Goal: Information Seeking & Learning: Learn about a topic

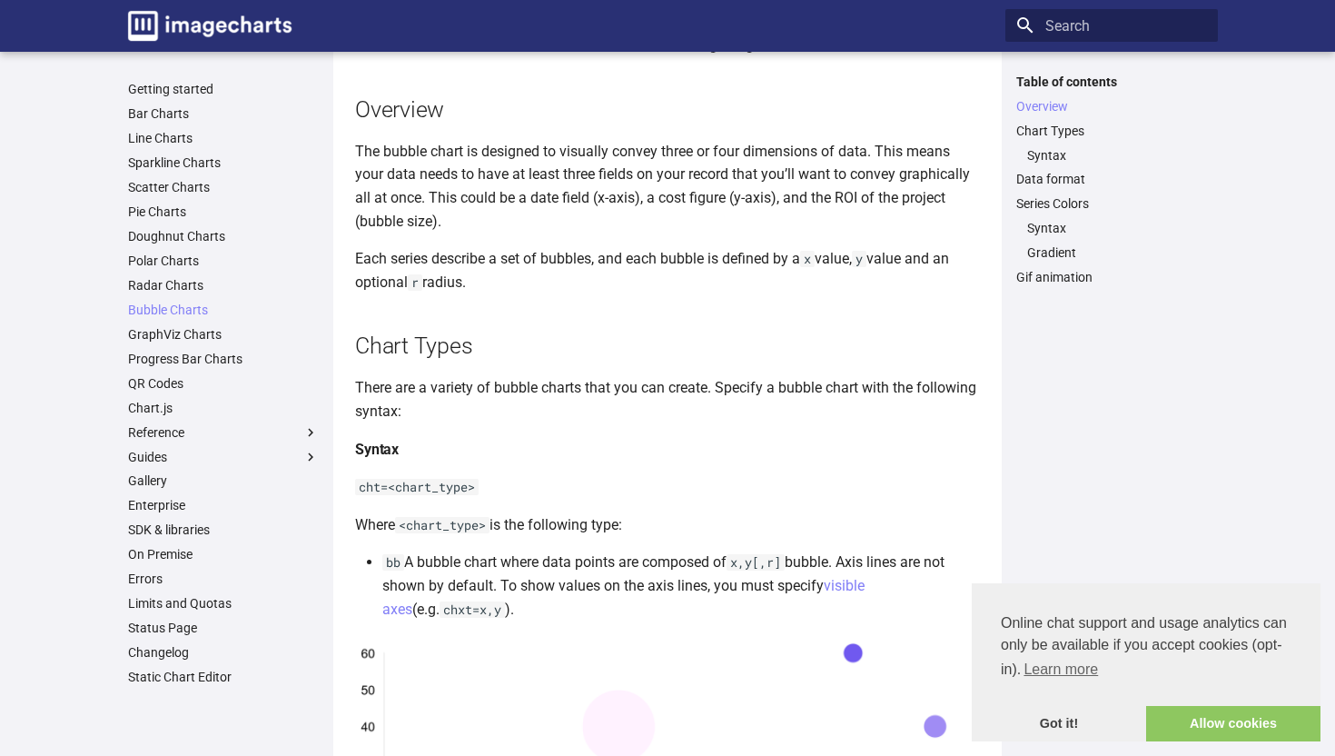
scroll to position [347, 0]
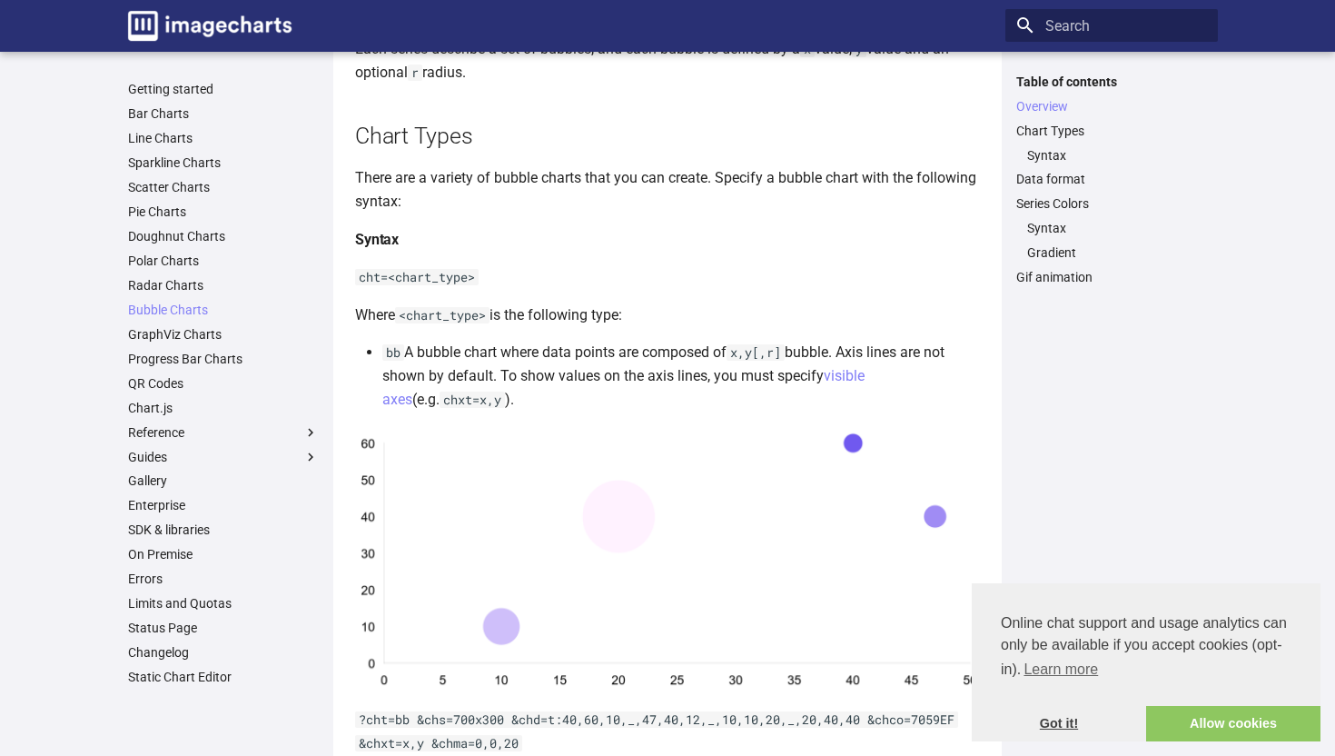
click at [1066, 729] on link "Got it!" at bounding box center [1059, 724] width 174 height 36
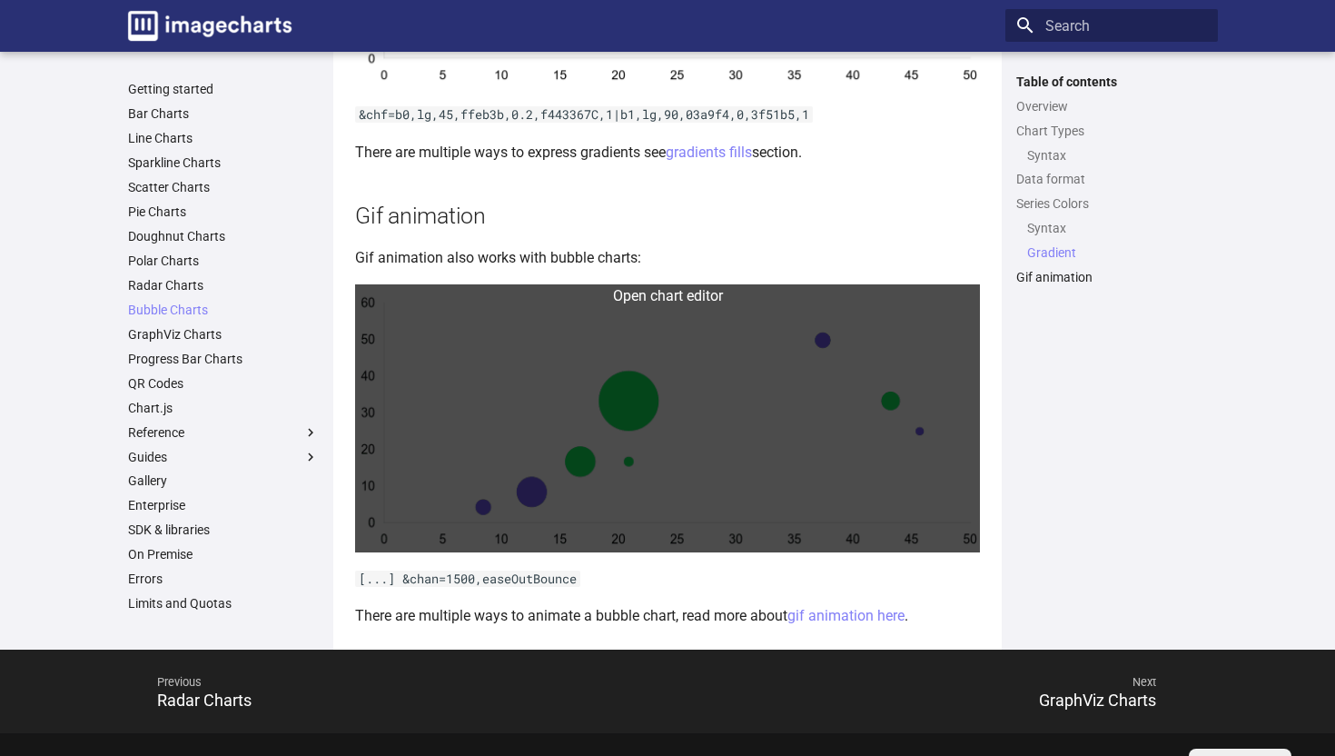
scroll to position [3016, 0]
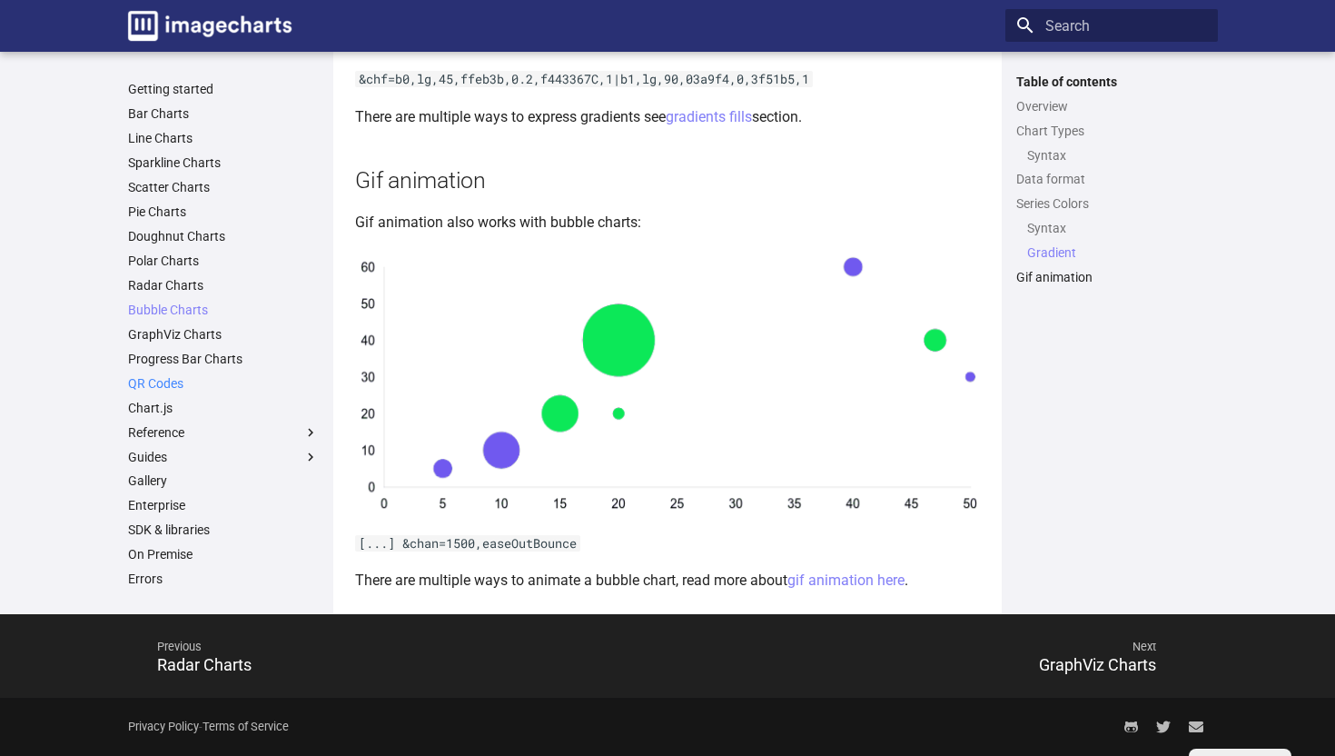
click at [161, 384] on link "QR Codes" at bounding box center [223, 383] width 191 height 16
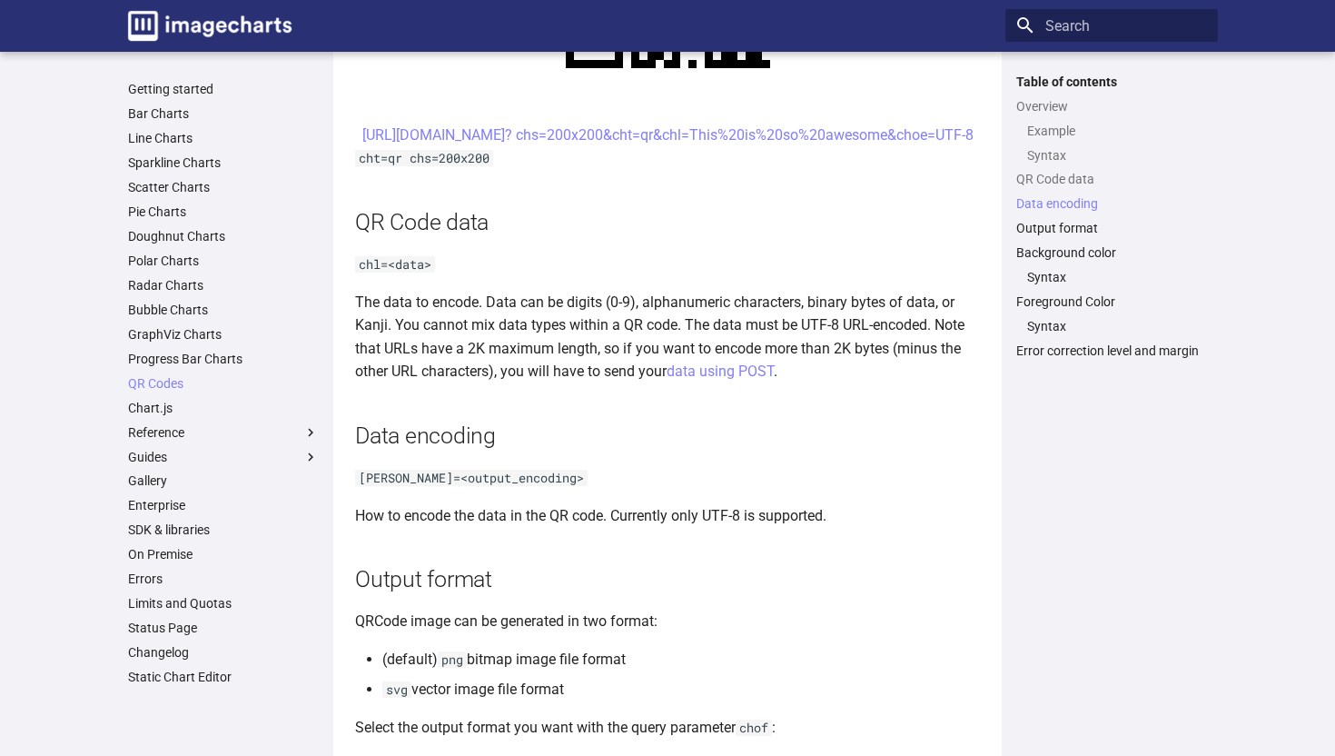
scroll to position [1572, 0]
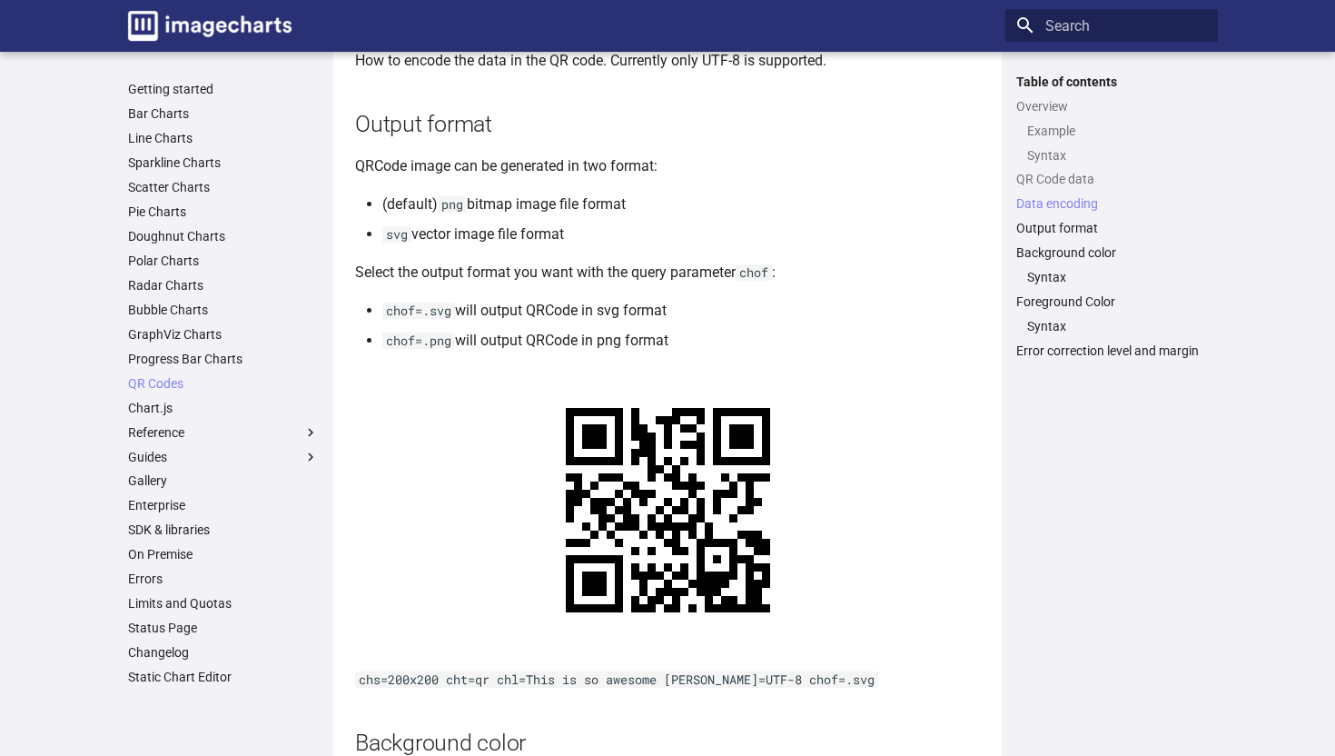
click at [178, 244] on ul "Getting started Bar Charts Line Charts Sparkline Charts Scatter Charts Pie Char…" at bounding box center [223, 383] width 213 height 604
click at [179, 239] on link "Doughnut Charts" at bounding box center [223, 236] width 191 height 16
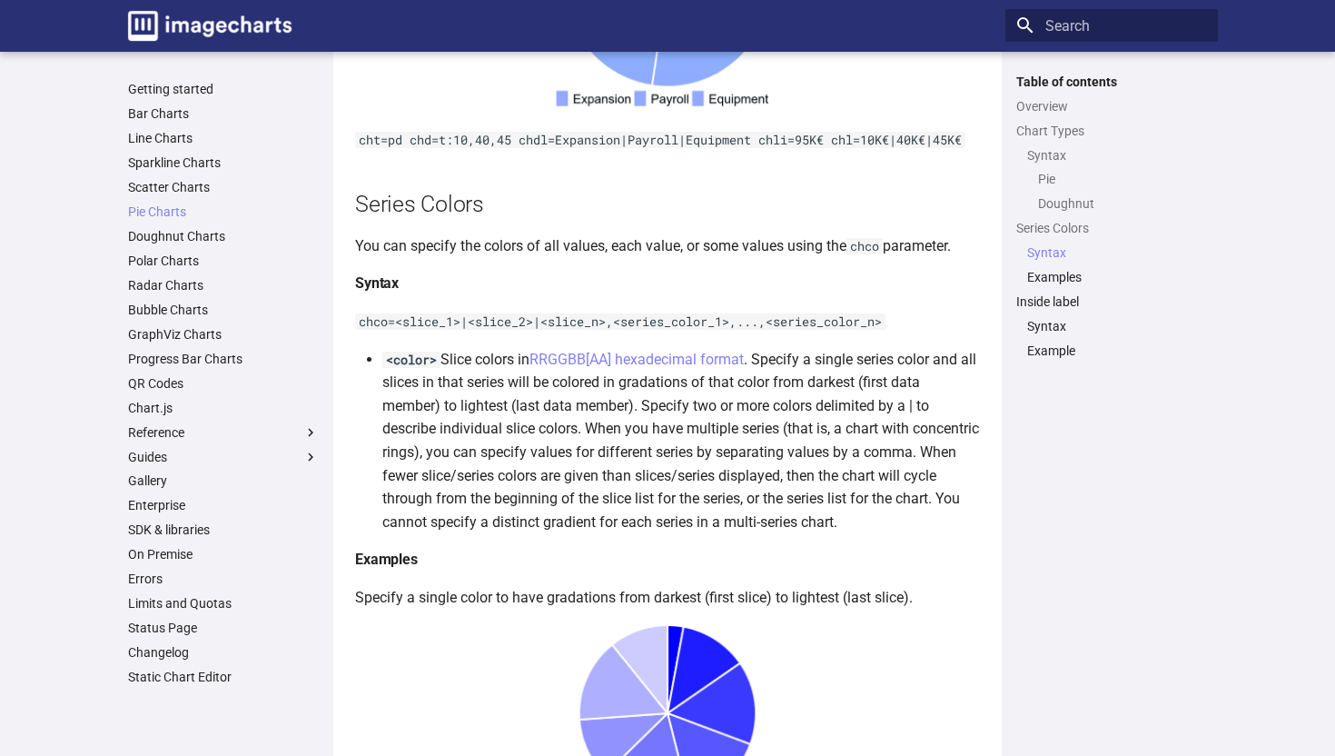
scroll to position [2925, 0]
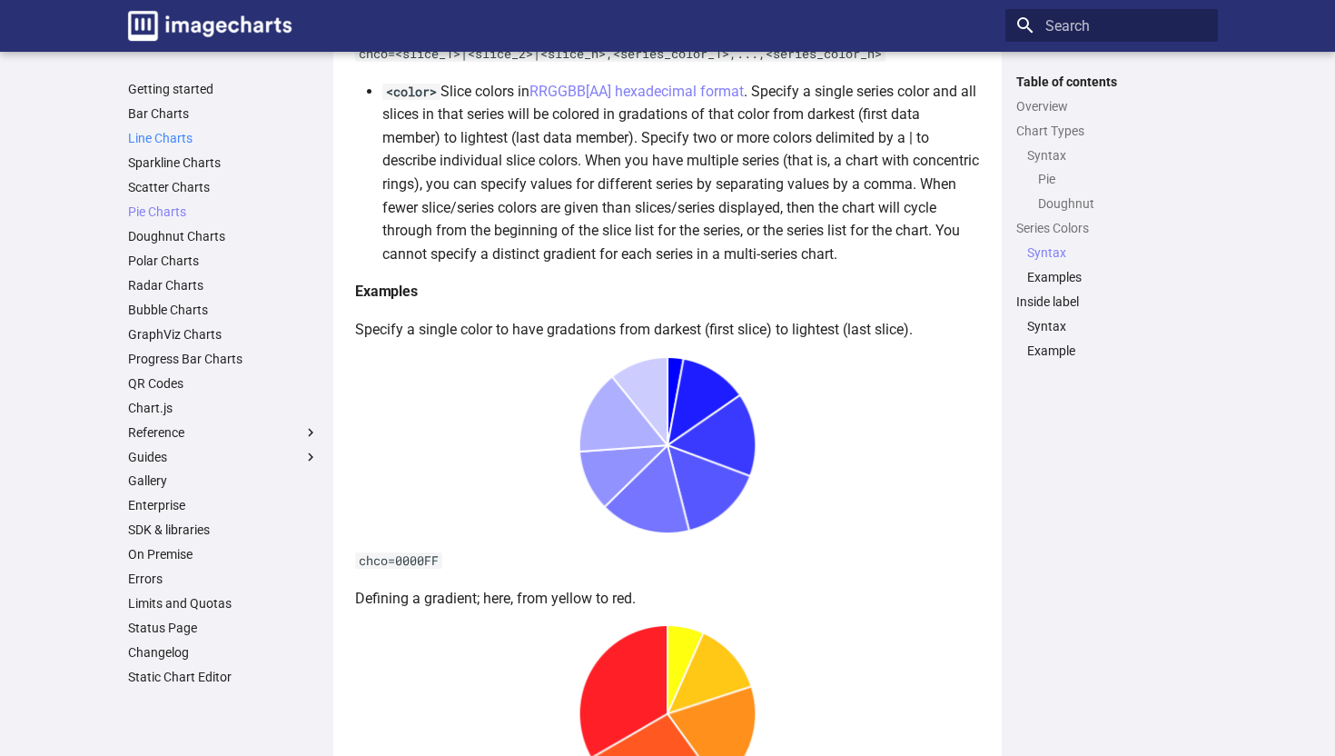
click at [172, 137] on link "Line Charts" at bounding box center [223, 138] width 191 height 16
